Goal: Complete application form

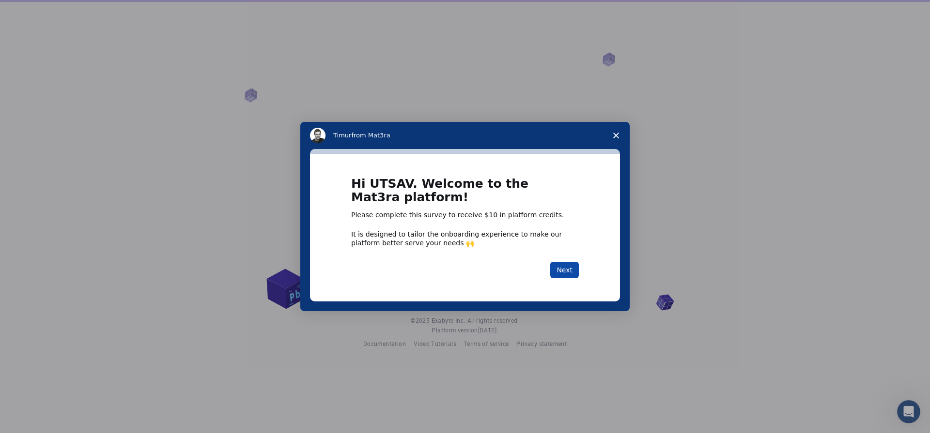
click at [563, 271] on button "Next" at bounding box center [564, 270] width 29 height 16
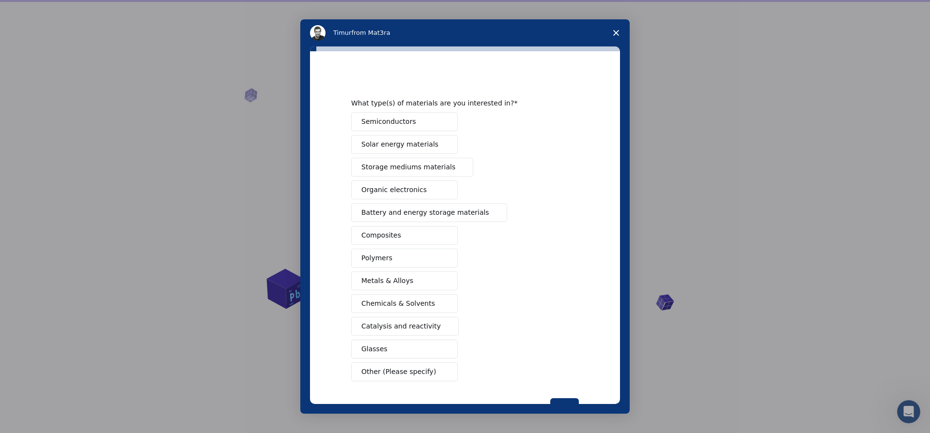
click at [404, 126] on span "Semiconductors" at bounding box center [388, 122] width 55 height 10
click at [411, 150] on button "Solar energy materials" at bounding box center [404, 144] width 107 height 19
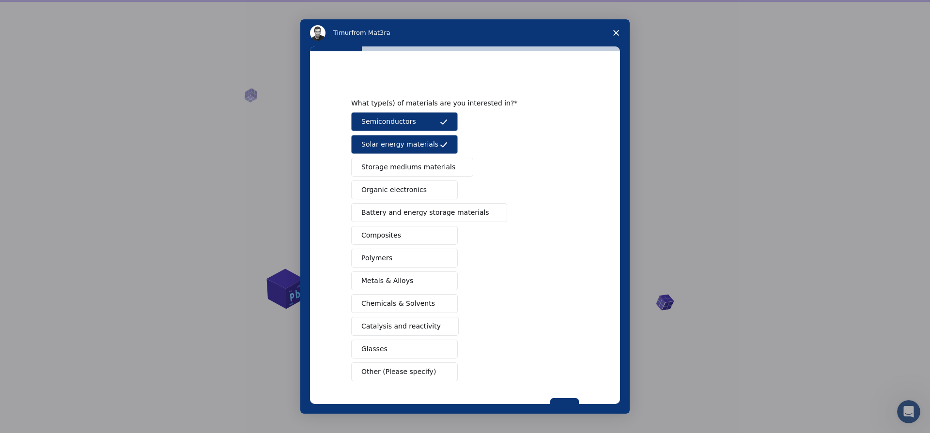
scroll to position [34, 0]
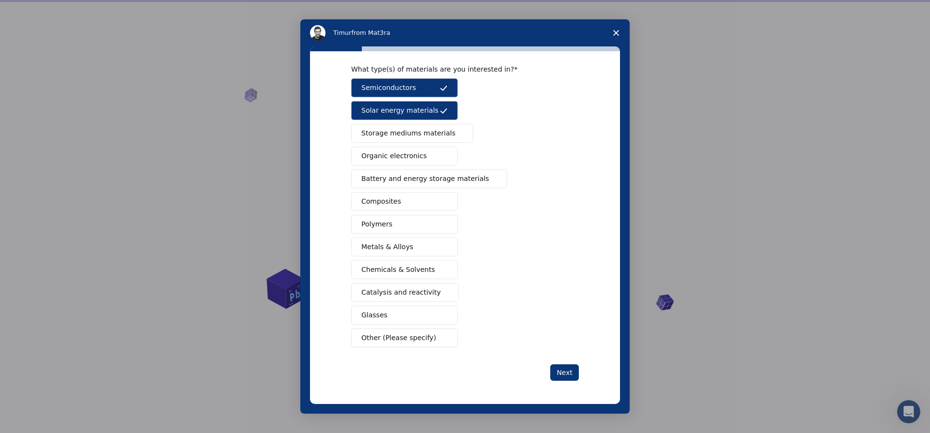
click at [392, 179] on span "Battery and energy storage materials" at bounding box center [425, 179] width 128 height 10
click at [566, 372] on button "Next" at bounding box center [564, 373] width 29 height 16
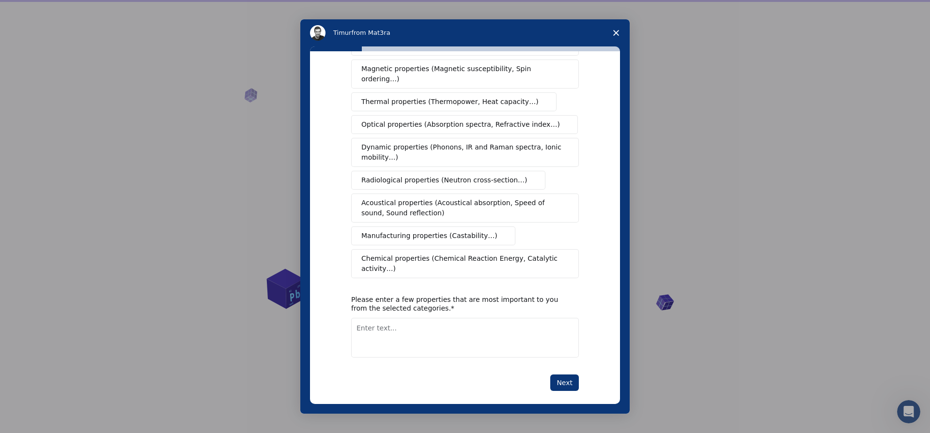
scroll to position [0, 0]
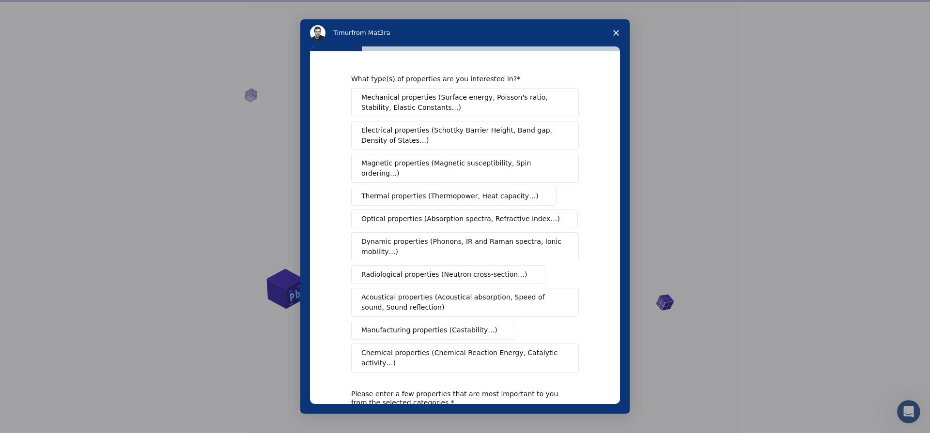
click at [415, 214] on span "Optical properties (Absorption spectra, Refractive index…)" at bounding box center [460, 219] width 199 height 10
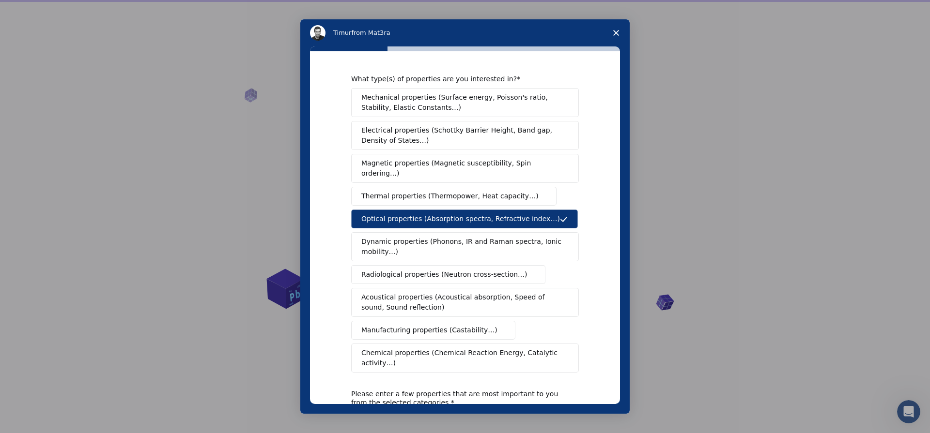
click at [503, 102] on span "Mechanical properties (Surface energy, Poisson's ratio, Stability, Elastic Cons…" at bounding box center [462, 102] width 202 height 20
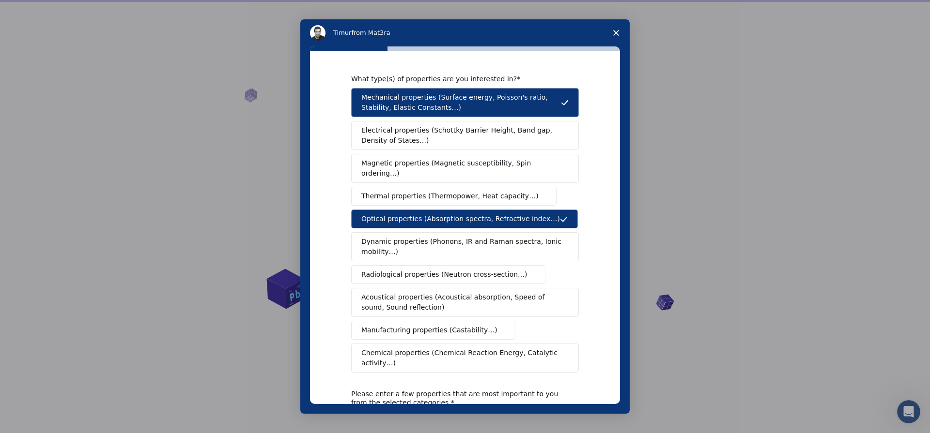
scroll to position [94, 0]
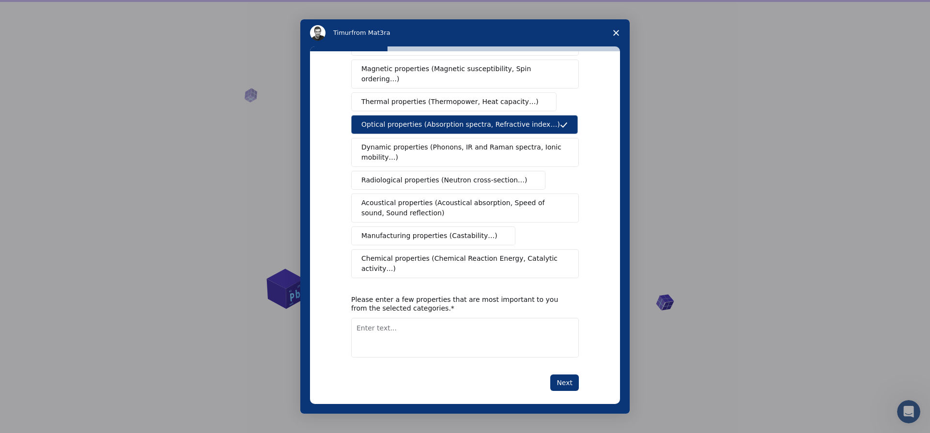
click at [480, 254] on span "Chemical properties (Chemical Reaction Energy, Catalytic activity…)" at bounding box center [461, 264] width 200 height 20
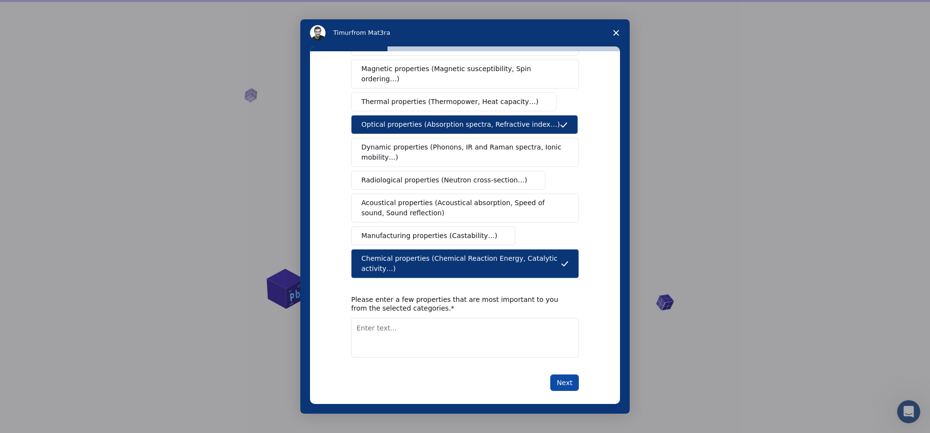
click at [566, 375] on button "Next" at bounding box center [564, 383] width 29 height 16
click at [562, 386] on button "Next" at bounding box center [564, 394] width 29 height 16
click at [559, 391] on button "Next" at bounding box center [564, 394] width 29 height 16
click at [453, 320] on textarea "Enter text..." at bounding box center [465, 338] width 228 height 40
type textarea "Electronic Band gap"
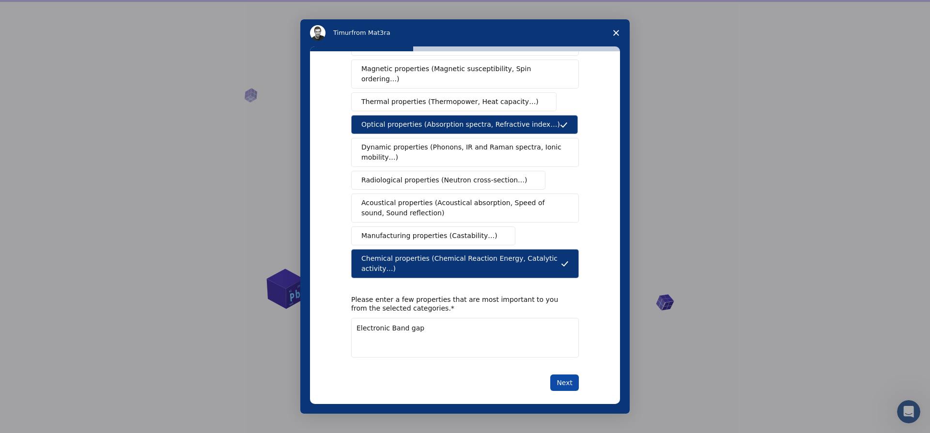
click at [557, 375] on button "Next" at bounding box center [564, 383] width 29 height 16
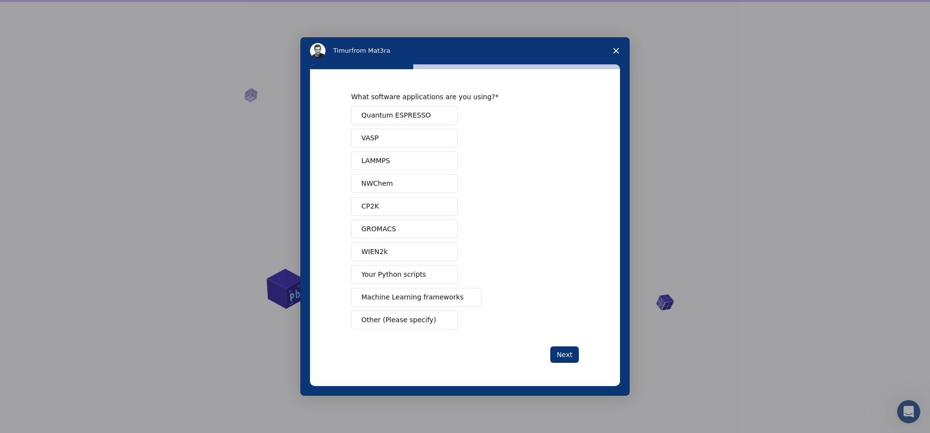
click at [403, 123] on button "Quantum ESPRESSO" at bounding box center [404, 115] width 107 height 19
click at [413, 164] on button "LAMMPS" at bounding box center [404, 161] width 107 height 19
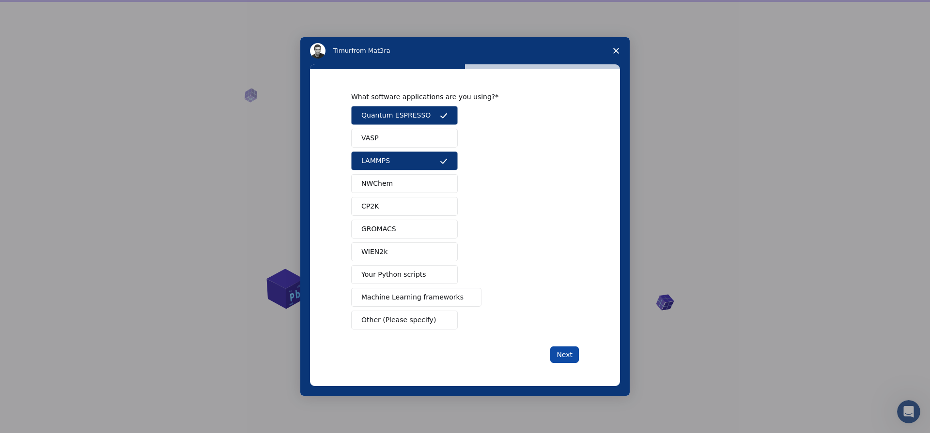
click at [561, 361] on button "Next" at bounding box center [564, 355] width 29 height 16
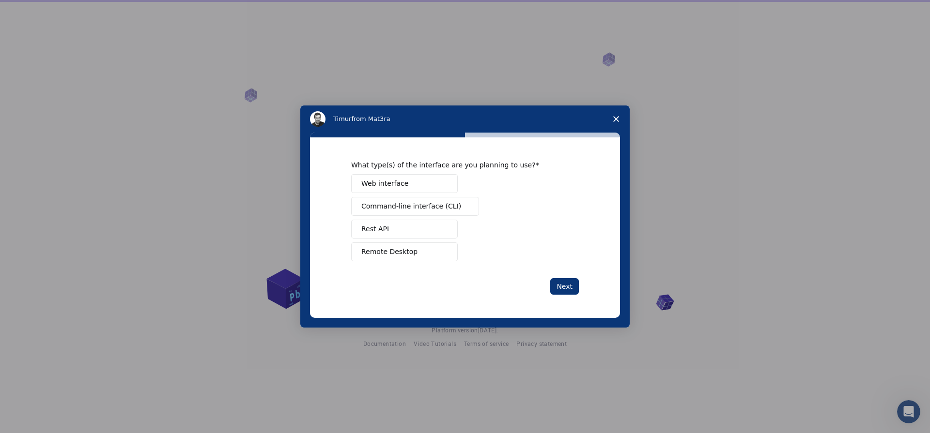
click at [413, 180] on button "Web interface" at bounding box center [404, 183] width 107 height 19
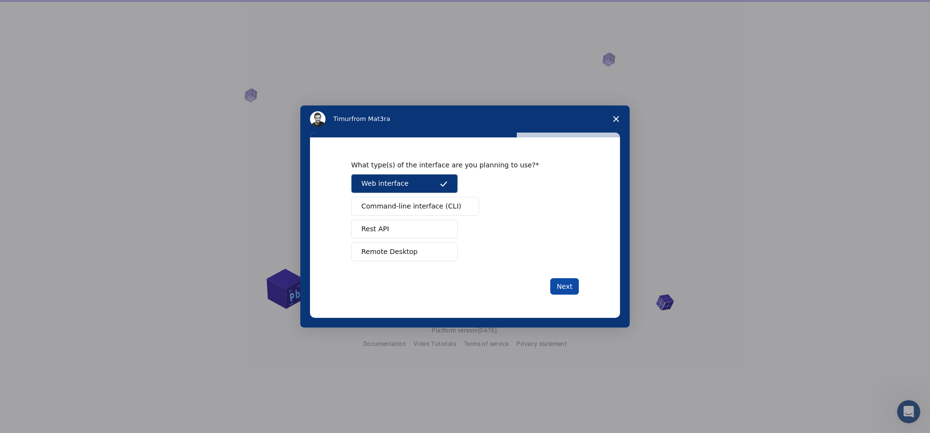
click at [571, 291] on button "Next" at bounding box center [564, 286] width 29 height 16
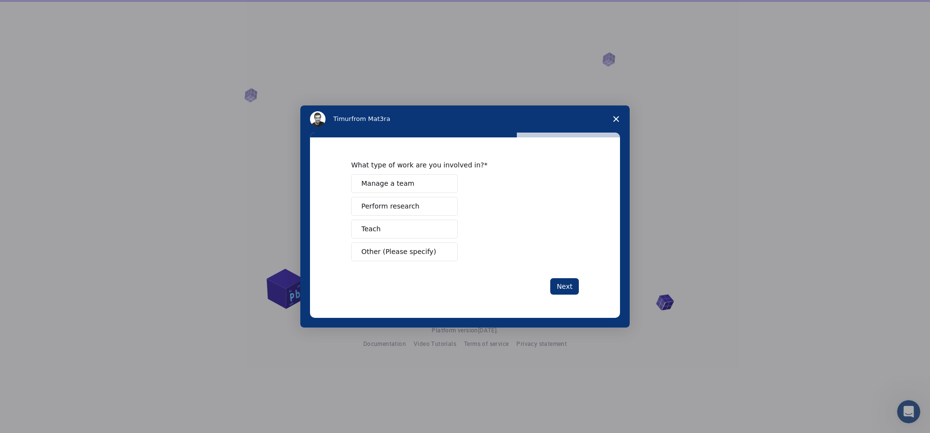
click at [571, 291] on button "Next" at bounding box center [564, 286] width 29 height 16
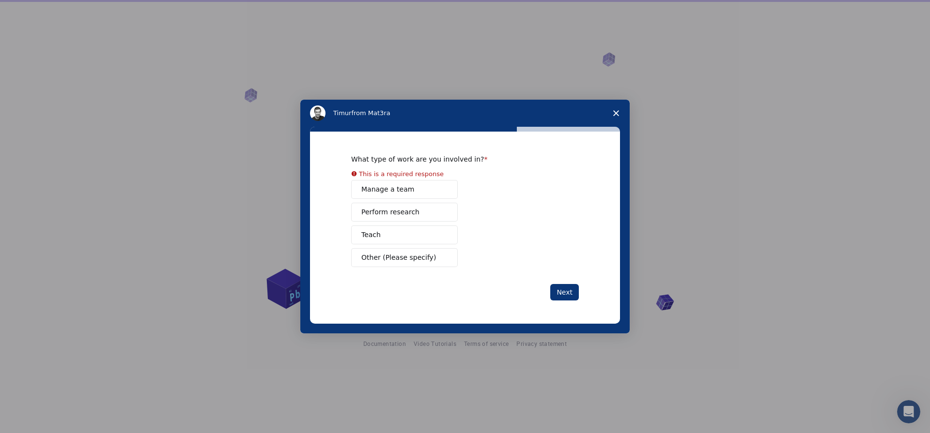
click at [401, 186] on span "Manage a team" at bounding box center [387, 189] width 53 height 10
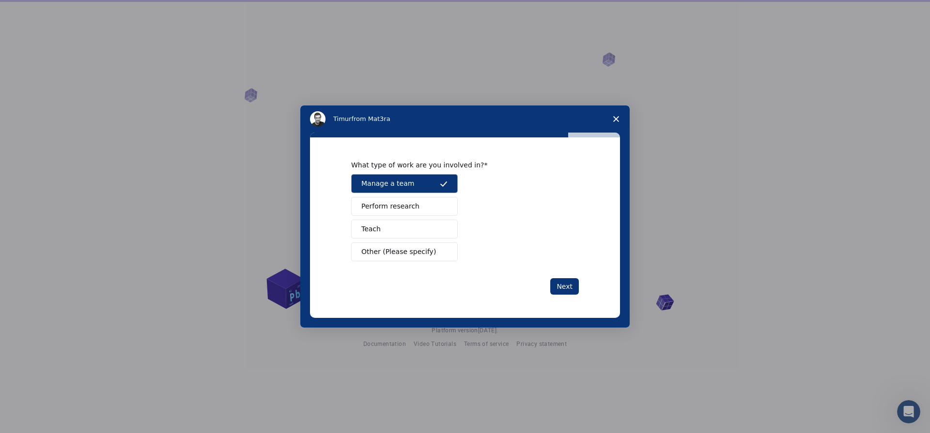
click at [449, 209] on button "Perform research" at bounding box center [404, 206] width 107 height 19
click at [419, 180] on button "Manage a team" at bounding box center [404, 183] width 107 height 19
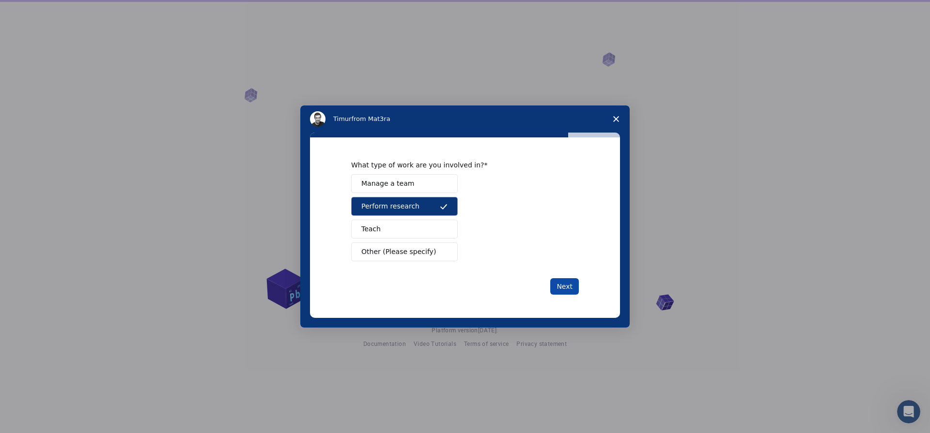
click at [564, 284] on button "Next" at bounding box center [564, 286] width 29 height 16
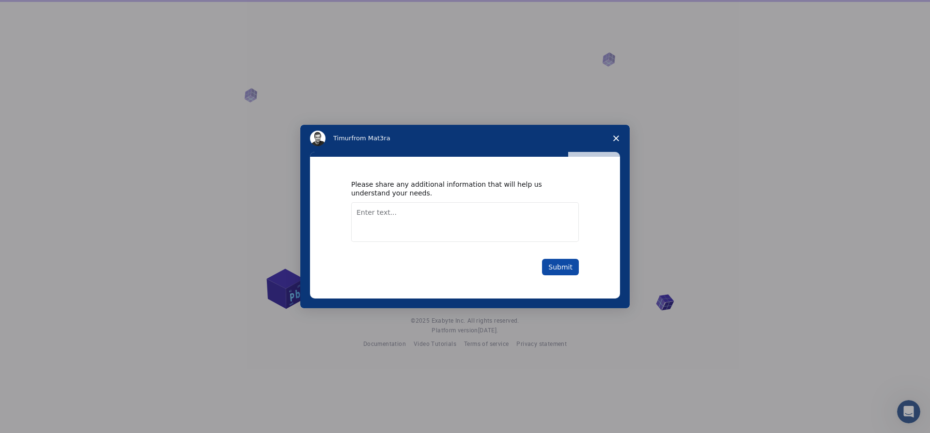
click at [562, 268] on button "Submit" at bounding box center [560, 267] width 37 height 16
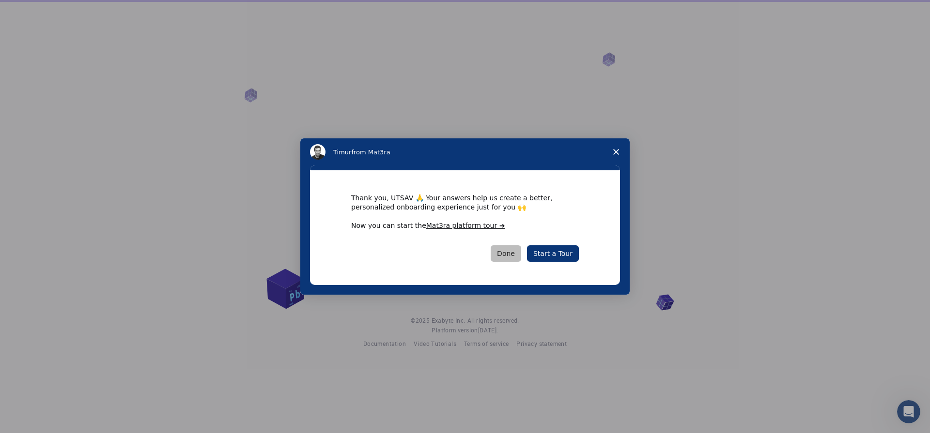
click at [515, 249] on button "Done" at bounding box center [505, 253] width 31 height 16
